Goal: Task Accomplishment & Management: Complete application form

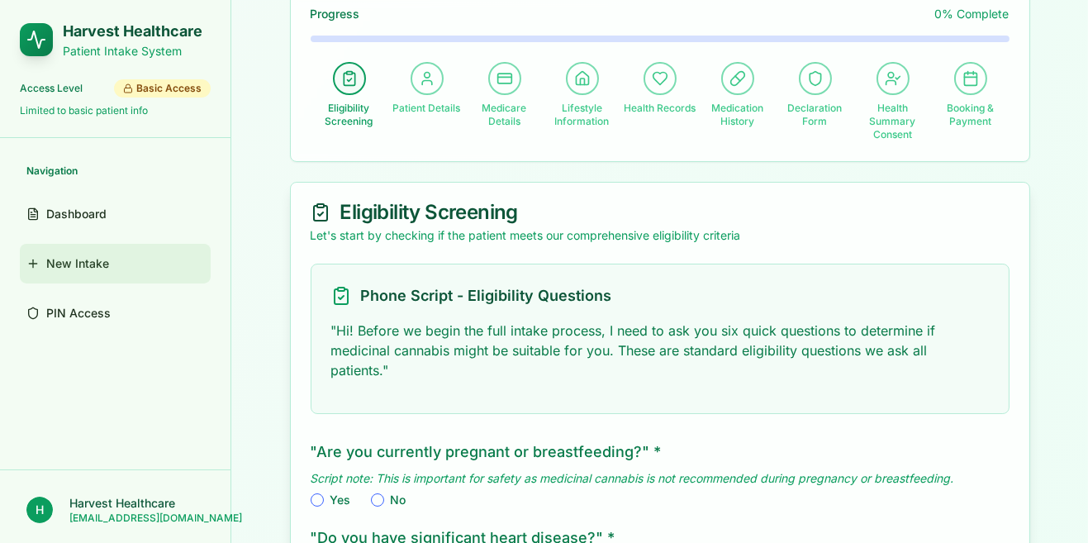
scroll to position [109, 0]
